Goal: Information Seeking & Learning: Learn about a topic

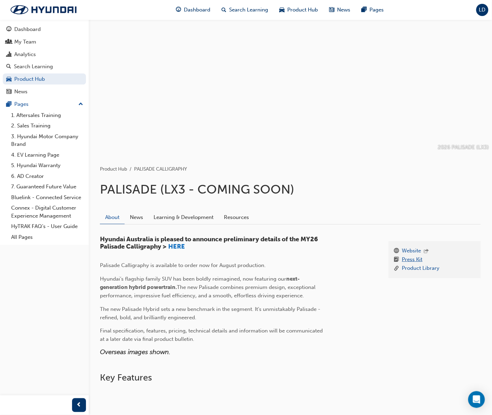
click at [411, 258] on link "Press Kit" at bounding box center [412, 260] width 21 height 9
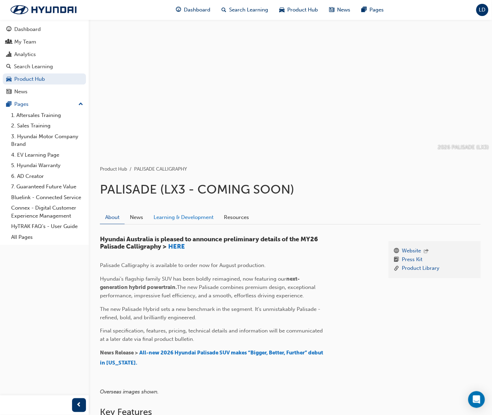
click at [199, 217] on link "Learning & Development" at bounding box center [183, 217] width 70 height 13
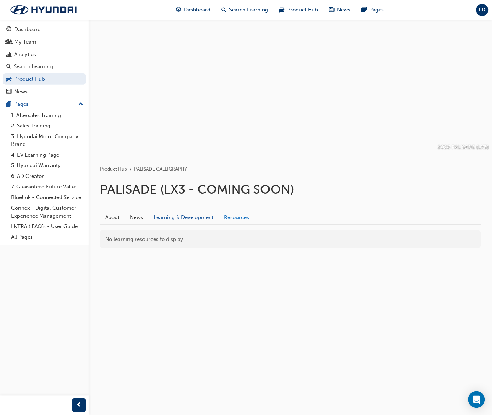
click at [231, 218] on link "Resources" at bounding box center [237, 217] width 36 height 13
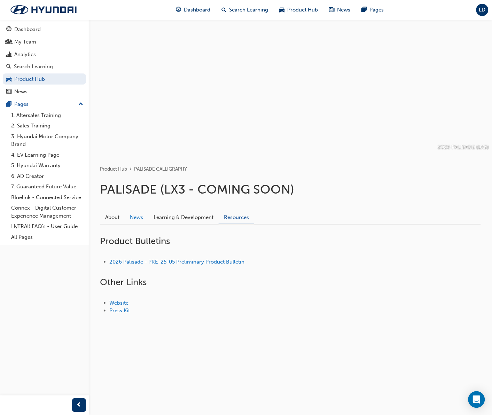
click at [137, 216] on link "News" at bounding box center [137, 217] width 24 height 13
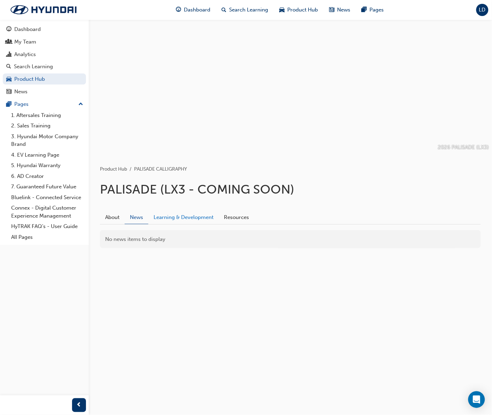
drag, startPoint x: 174, startPoint y: 217, endPoint x: 160, endPoint y: 218, distance: 13.6
click at [174, 217] on link "Learning & Development" at bounding box center [183, 217] width 70 height 13
click at [110, 217] on link "About" at bounding box center [112, 217] width 25 height 13
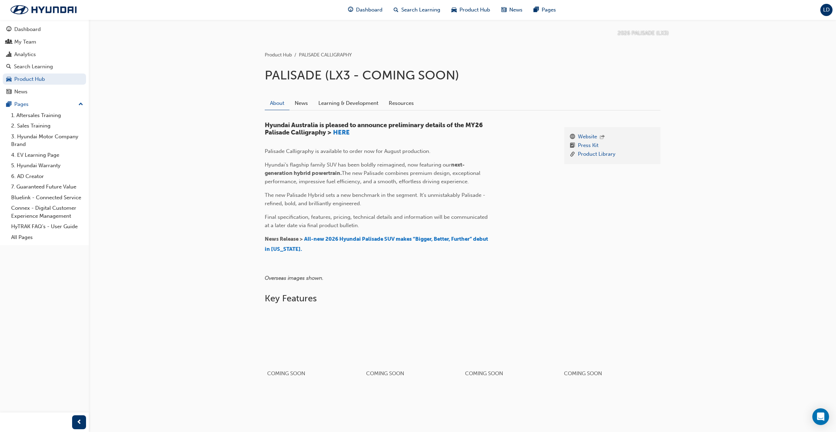
scroll to position [139, 0]
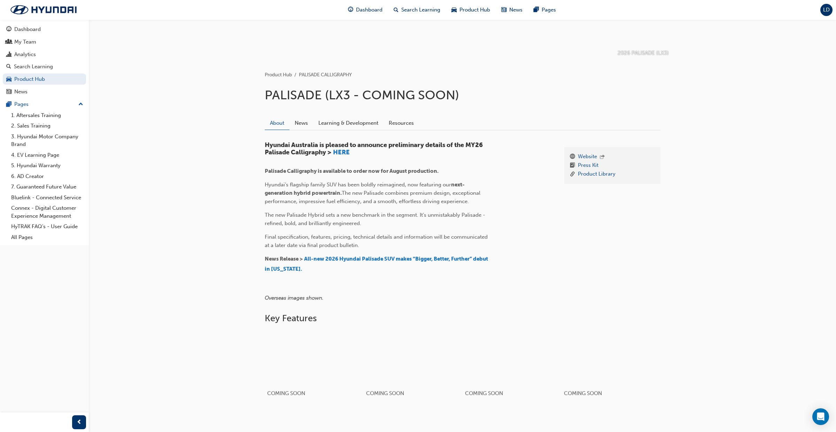
scroll to position [100, 0]
click at [381, 258] on span "All-new 2026 Hyundai Palisade SUV makes “Bigger, Better, Further” debut in [US_…" at bounding box center [377, 263] width 224 height 16
